Goal: Navigation & Orientation: Find specific page/section

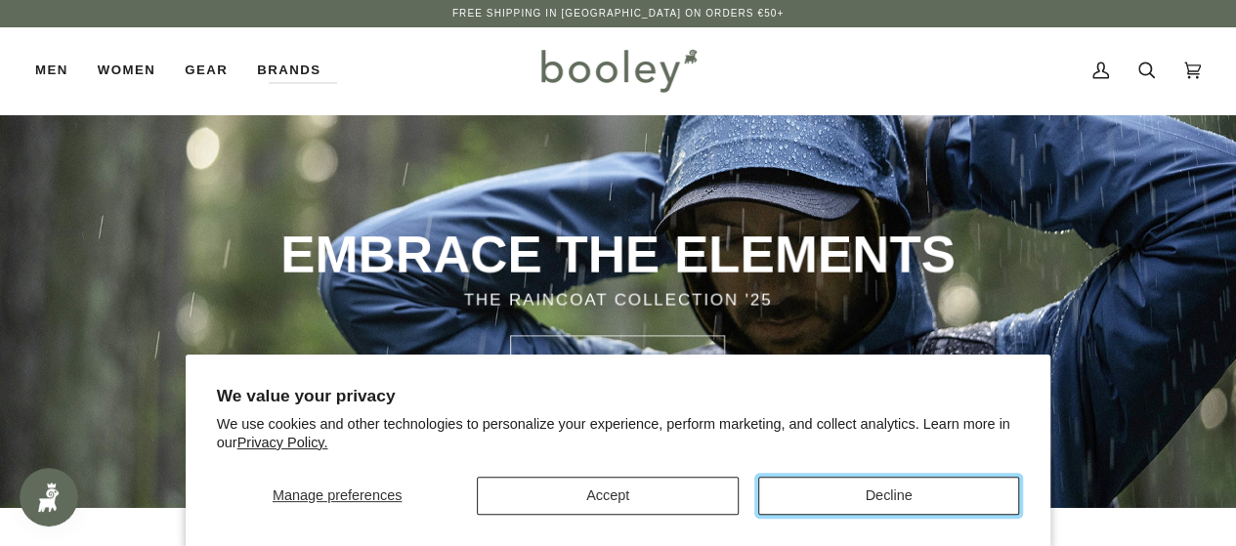
click at [768, 495] on button "Decline" at bounding box center [888, 496] width 261 height 38
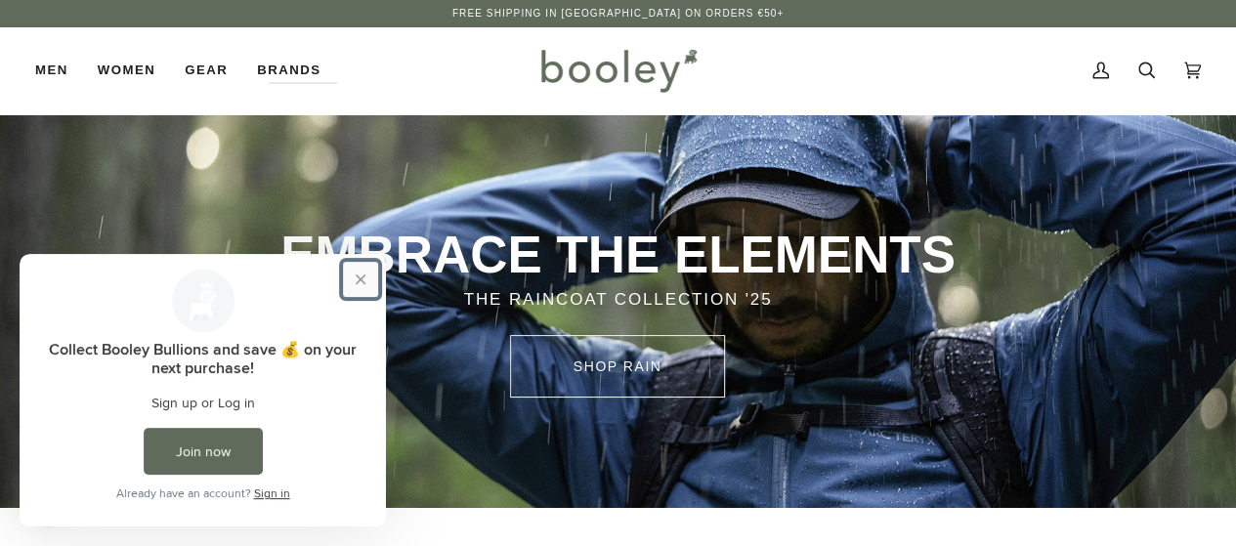
click at [355, 278] on button "Close prompt" at bounding box center [360, 279] width 35 height 35
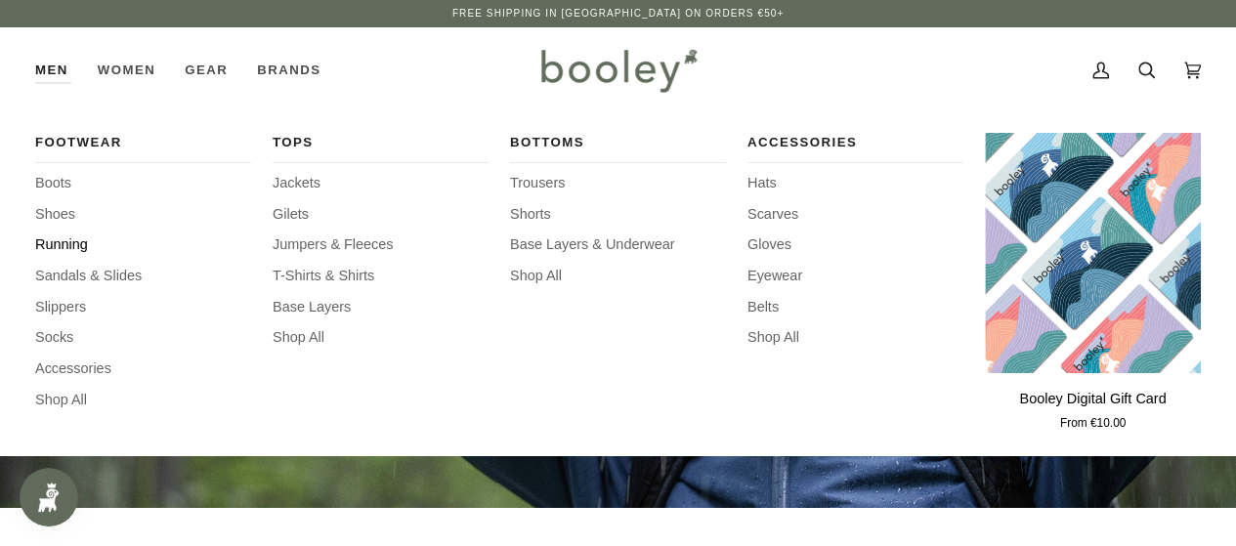
click at [60, 248] on span "Running" at bounding box center [143, 245] width 216 height 21
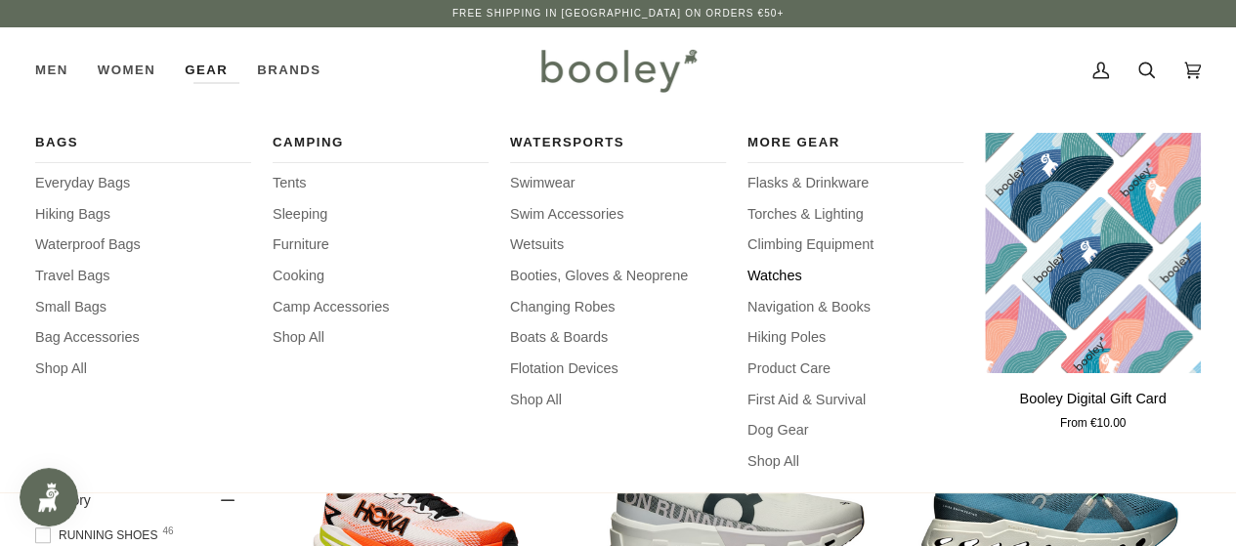
click at [778, 274] on span "Watches" at bounding box center [856, 276] width 216 height 21
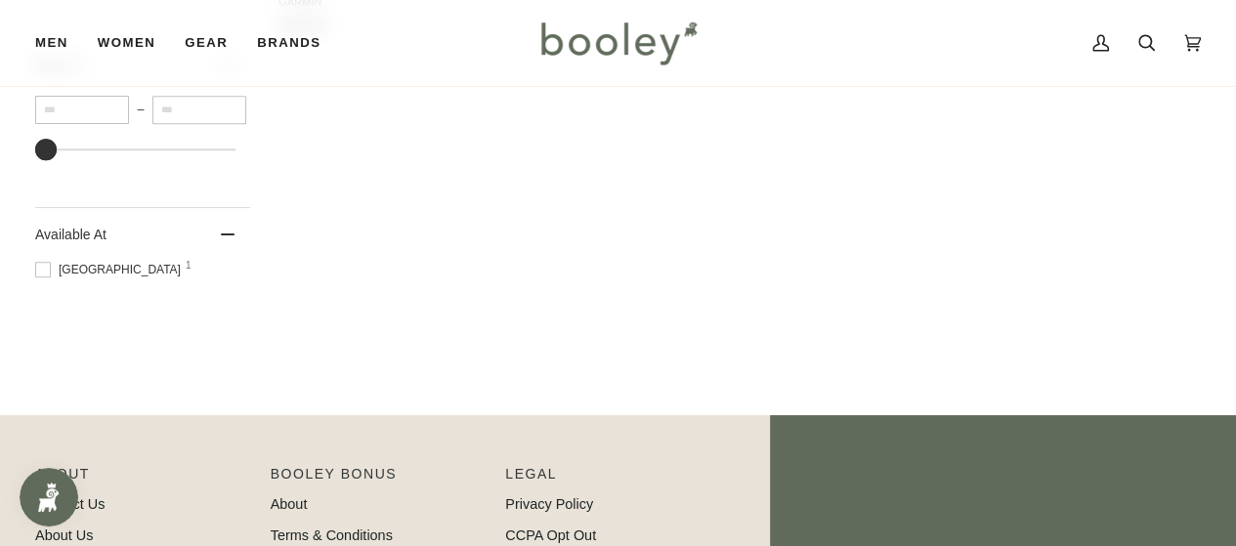
scroll to position [98, 0]
